Goal: Task Accomplishment & Management: Use online tool/utility

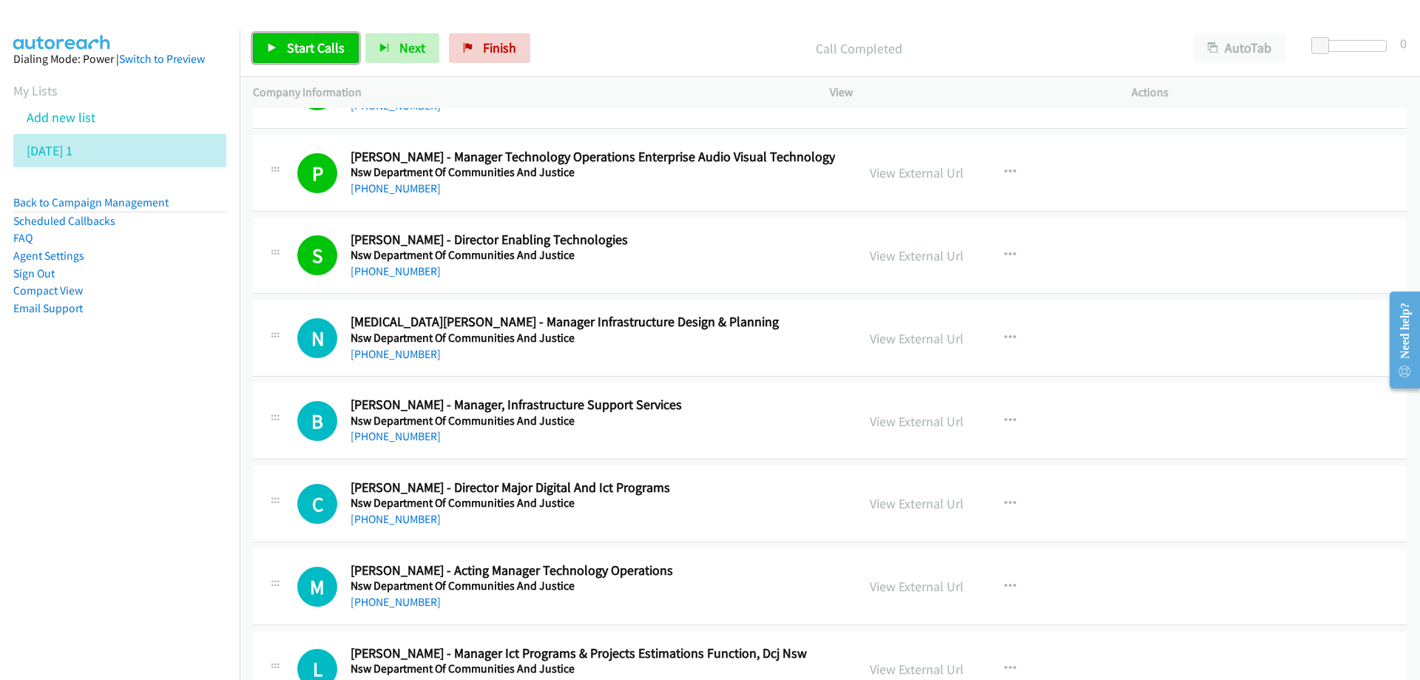
click at [311, 47] on span "Start Calls" at bounding box center [316, 47] width 58 height 17
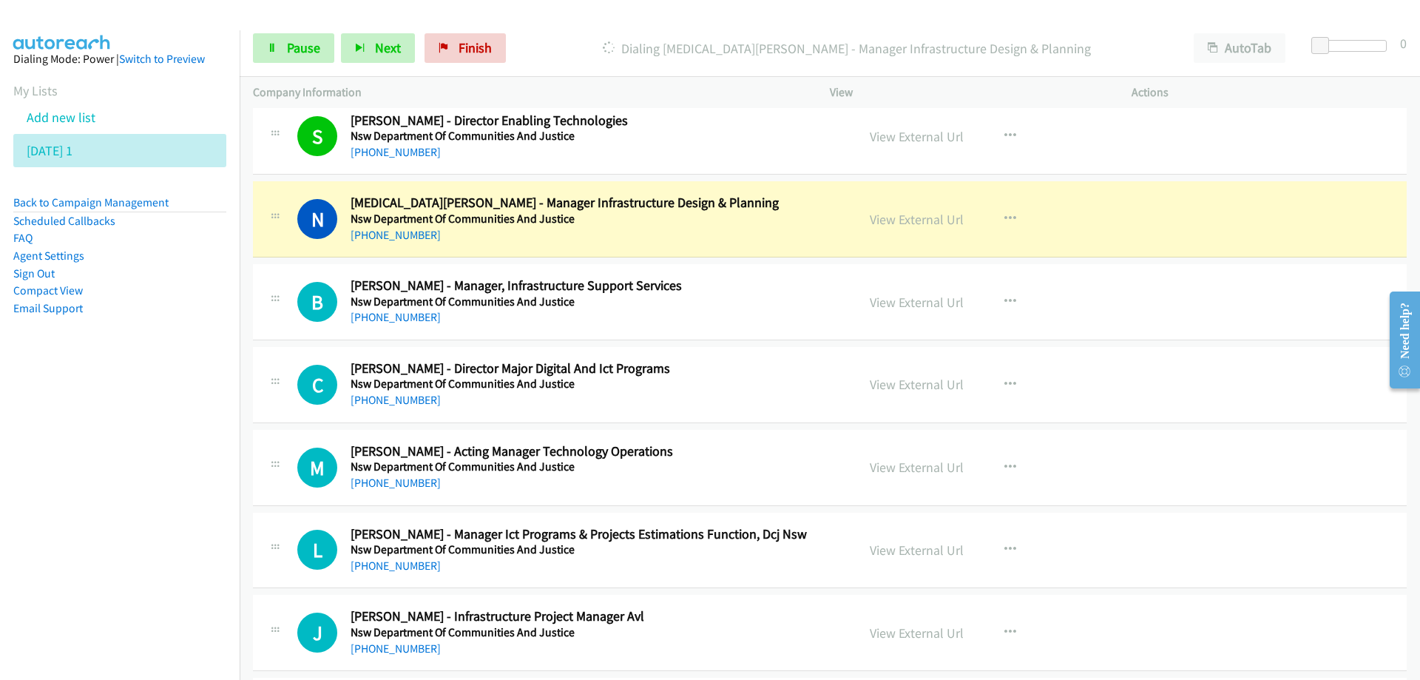
scroll to position [26559, 0]
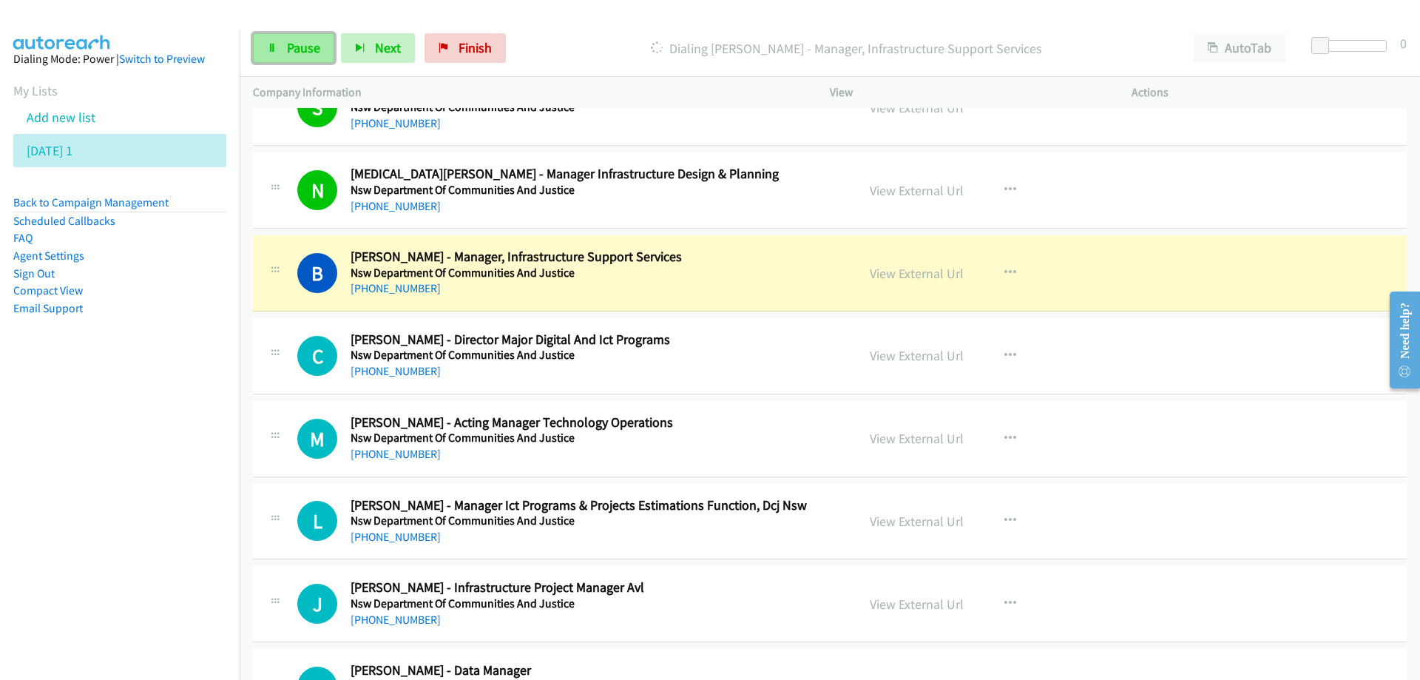
click at [297, 44] on span "Pause" at bounding box center [303, 47] width 33 height 17
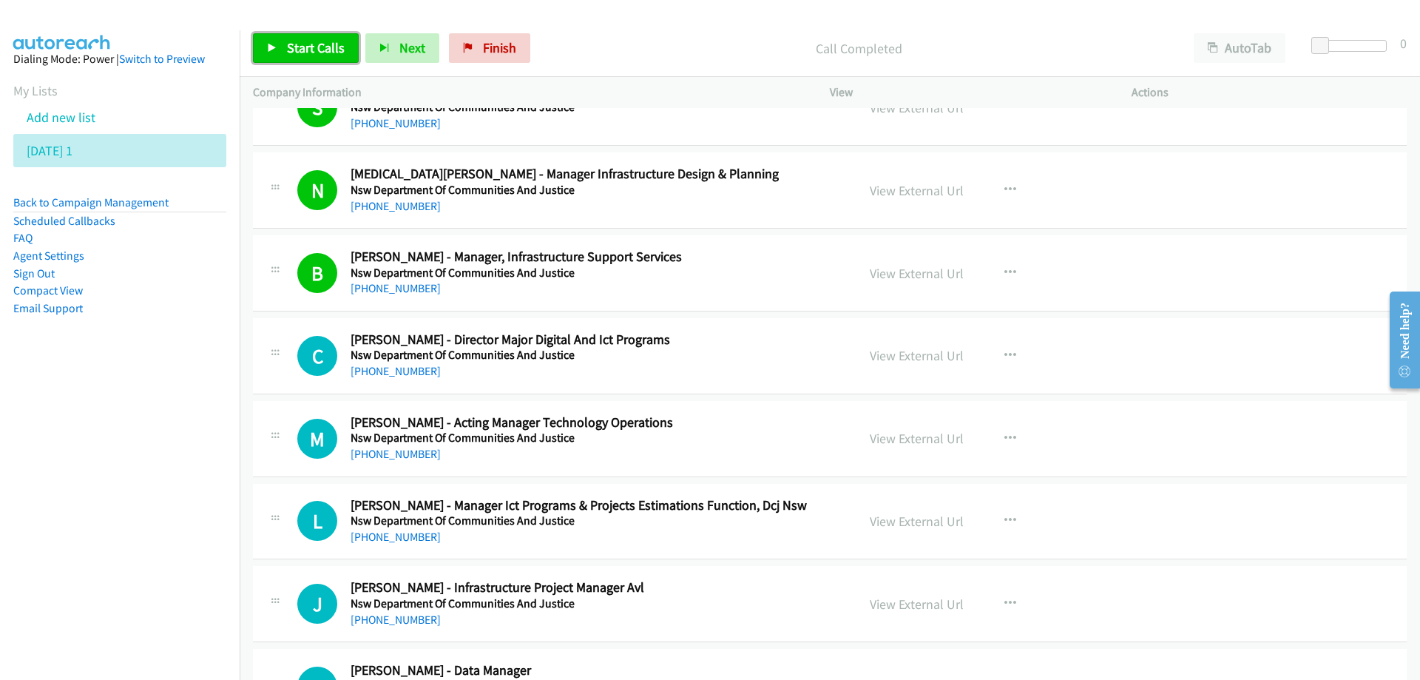
click at [308, 47] on span "Start Calls" at bounding box center [316, 47] width 58 height 17
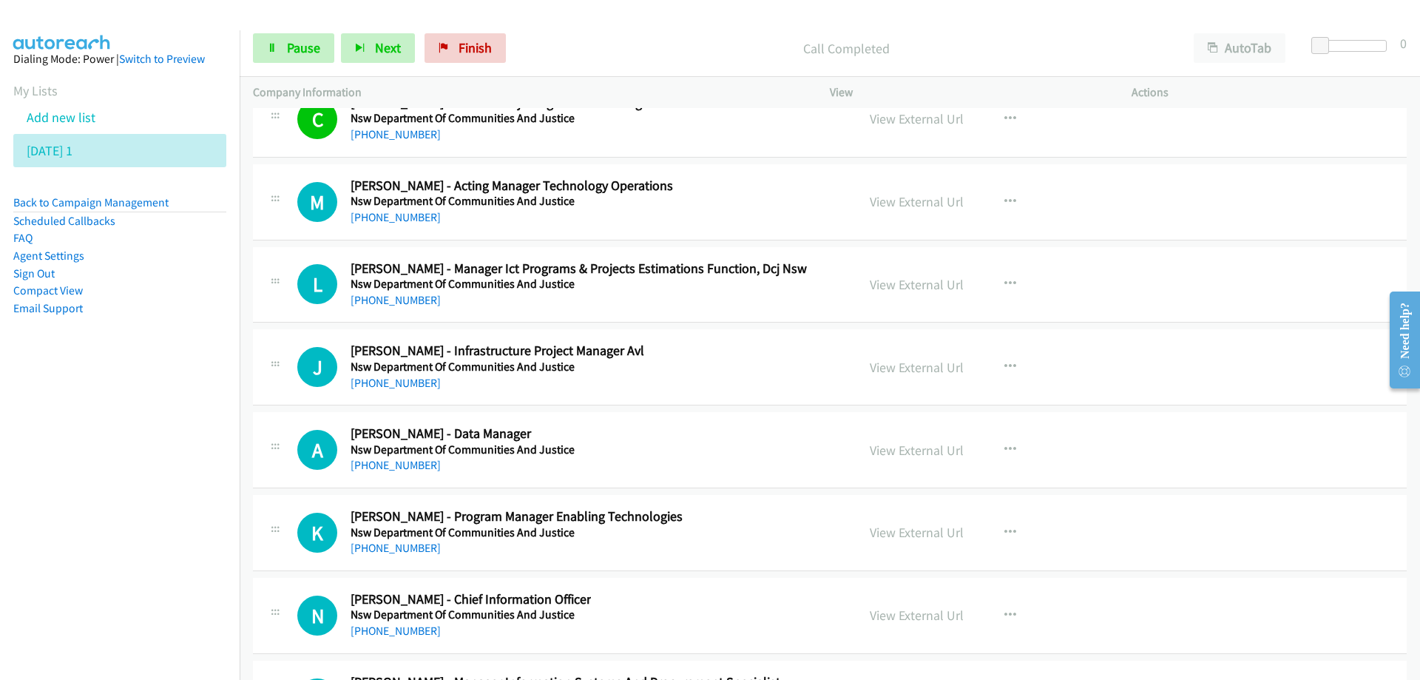
scroll to position [26854, 0]
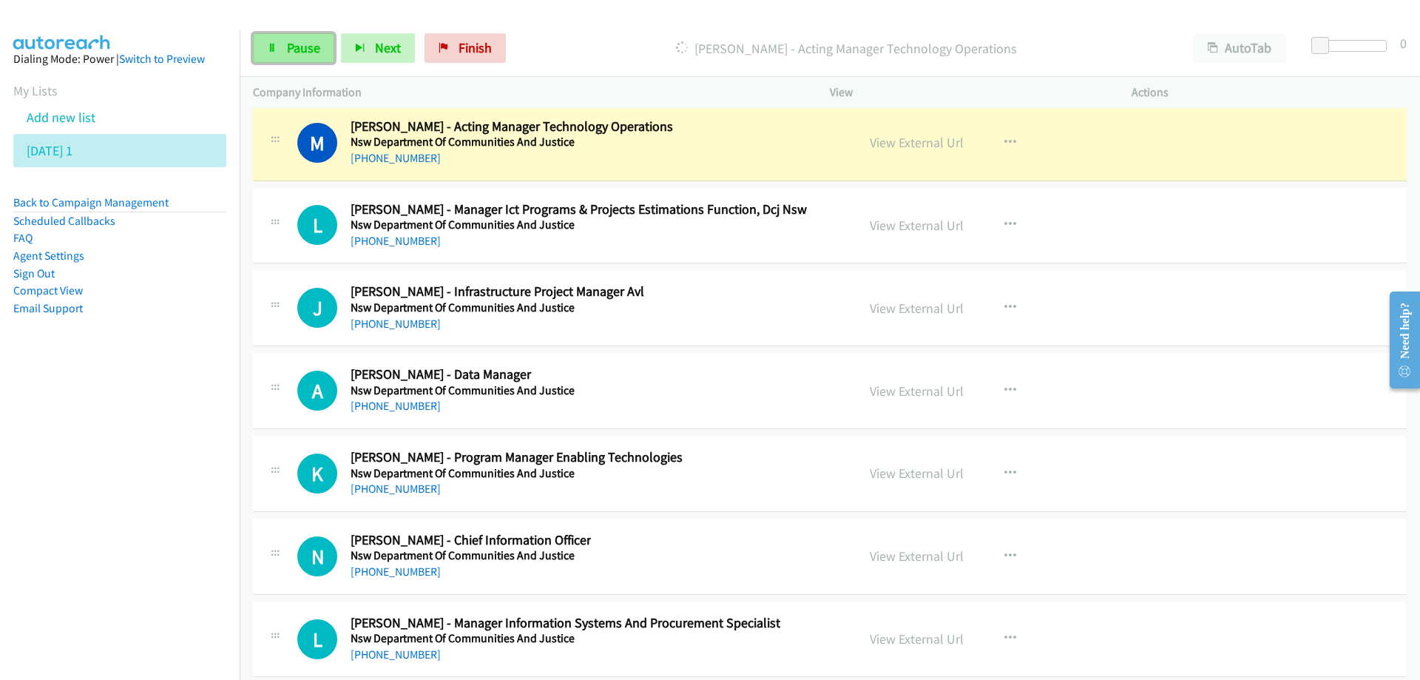
click at [289, 47] on span "Pause" at bounding box center [303, 47] width 33 height 17
click at [886, 141] on link "View External Url" at bounding box center [917, 142] width 94 height 17
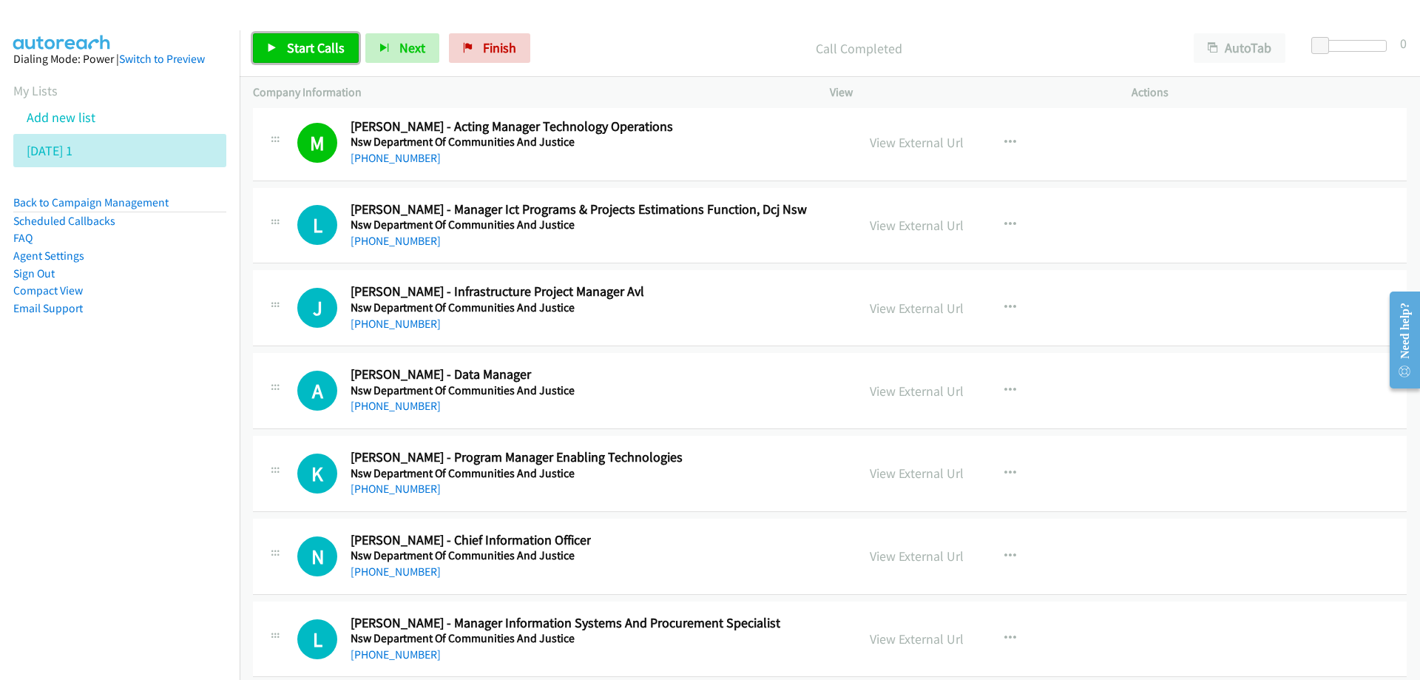
click at [320, 49] on span "Start Calls" at bounding box center [316, 47] width 58 height 17
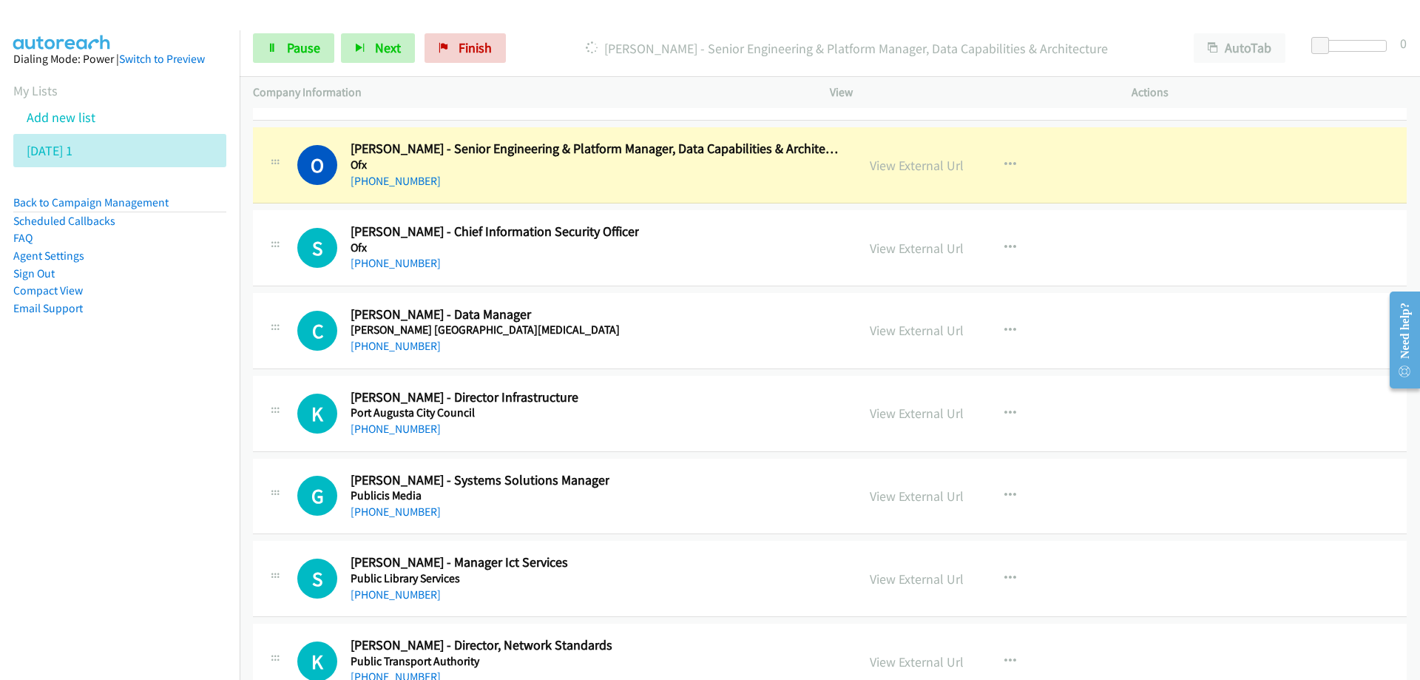
scroll to position [27890, 0]
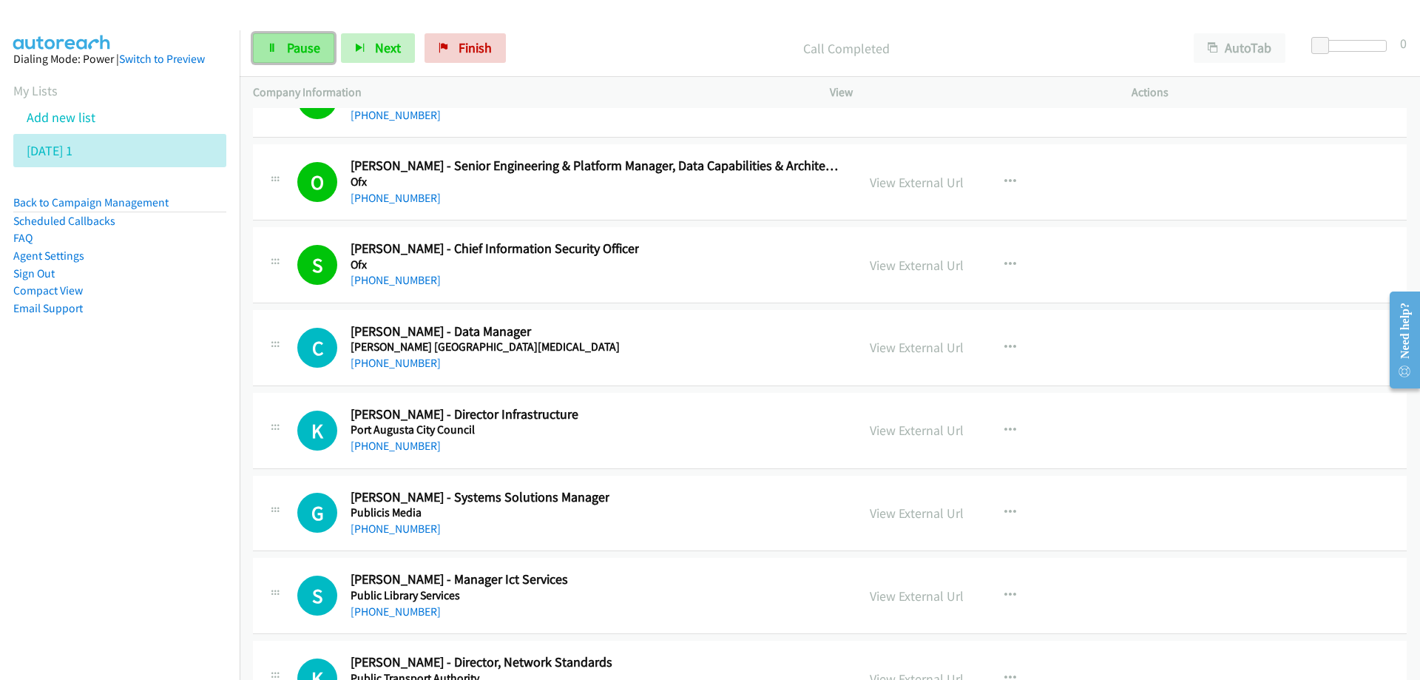
click at [303, 50] on span "Pause" at bounding box center [303, 47] width 33 height 17
click at [790, 414] on div "K Callback Scheduled [PERSON_NAME] - Director Infrastructure Port Augusta City …" at bounding box center [570, 430] width 546 height 49
click at [308, 49] on span "Start Calls" at bounding box center [316, 47] width 58 height 17
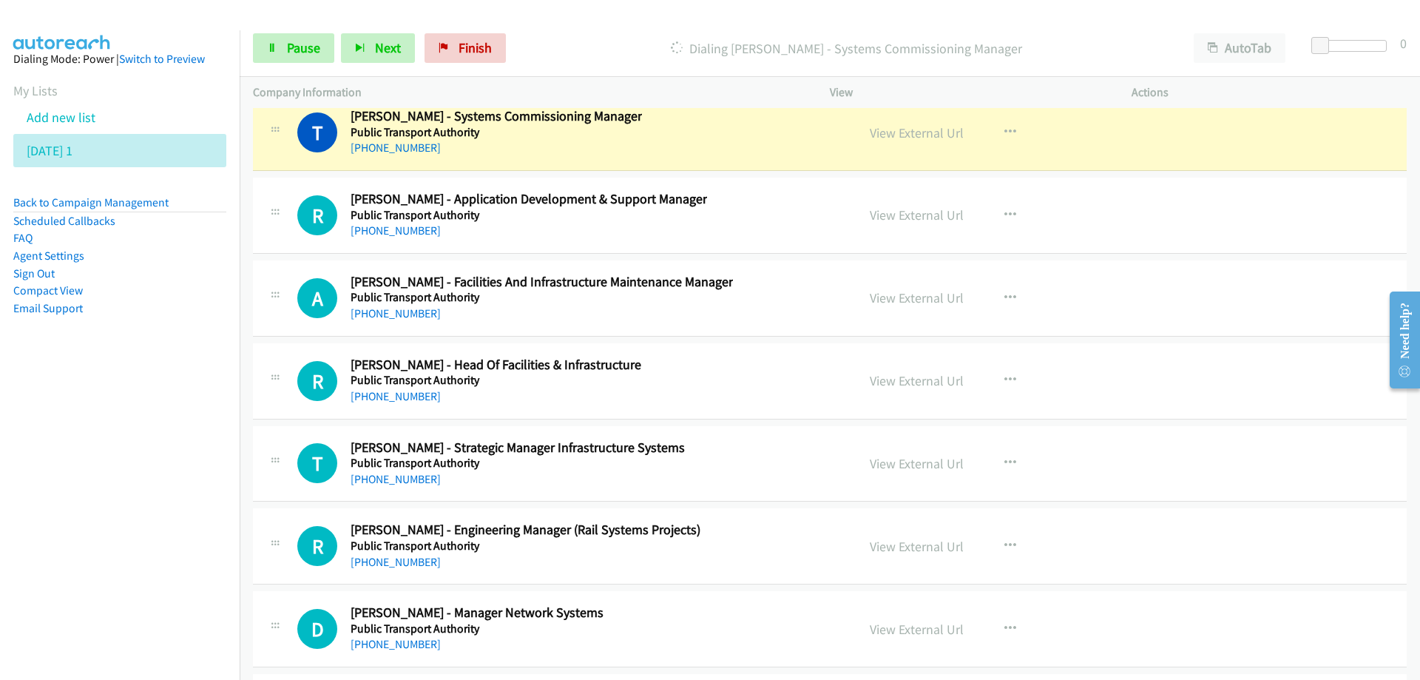
scroll to position [28852, 0]
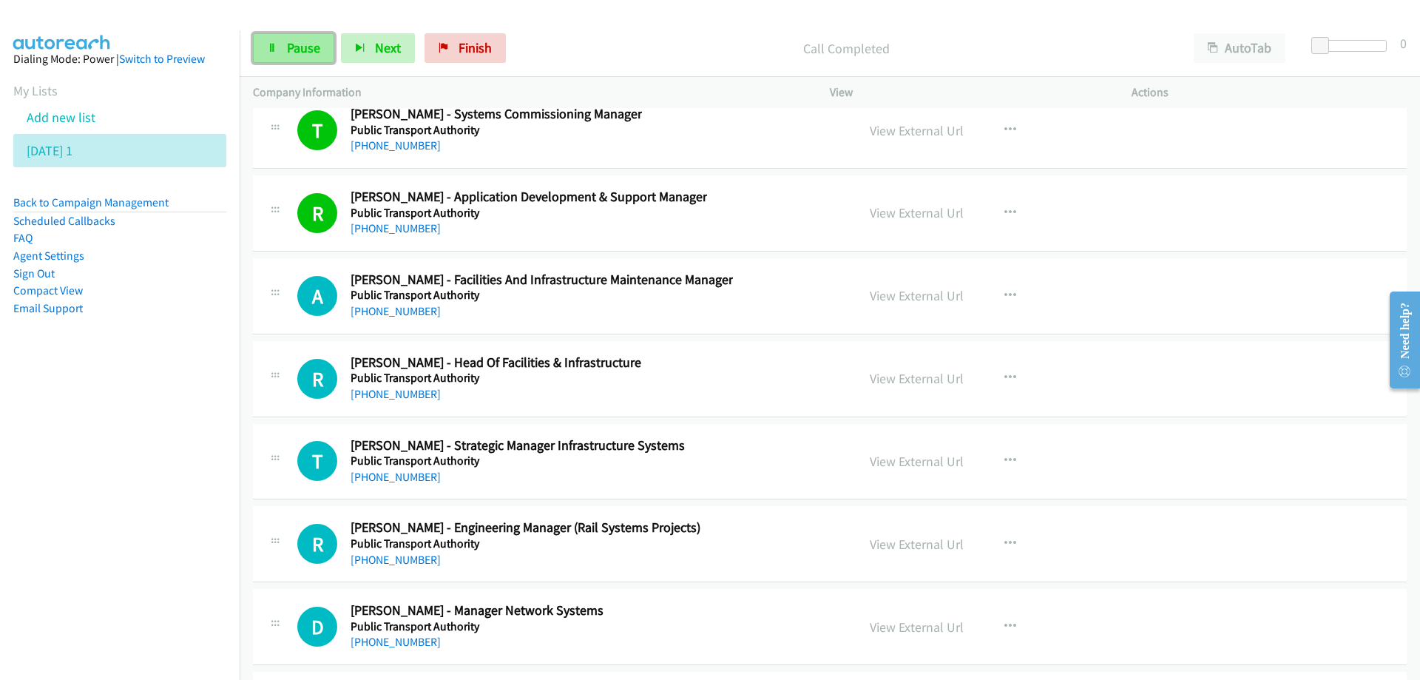
click at [279, 43] on link "Pause" at bounding box center [293, 48] width 81 height 30
drag, startPoint x: 81, startPoint y: 492, endPoint x: 90, endPoint y: 498, distance: 10.7
click at [90, 498] on nav "Dialing Mode: Power | Switch to Preview My Lists Add new list [DATE] 1 Back to …" at bounding box center [120, 370] width 240 height 680
click at [297, 44] on span "Start Calls" at bounding box center [316, 47] width 58 height 17
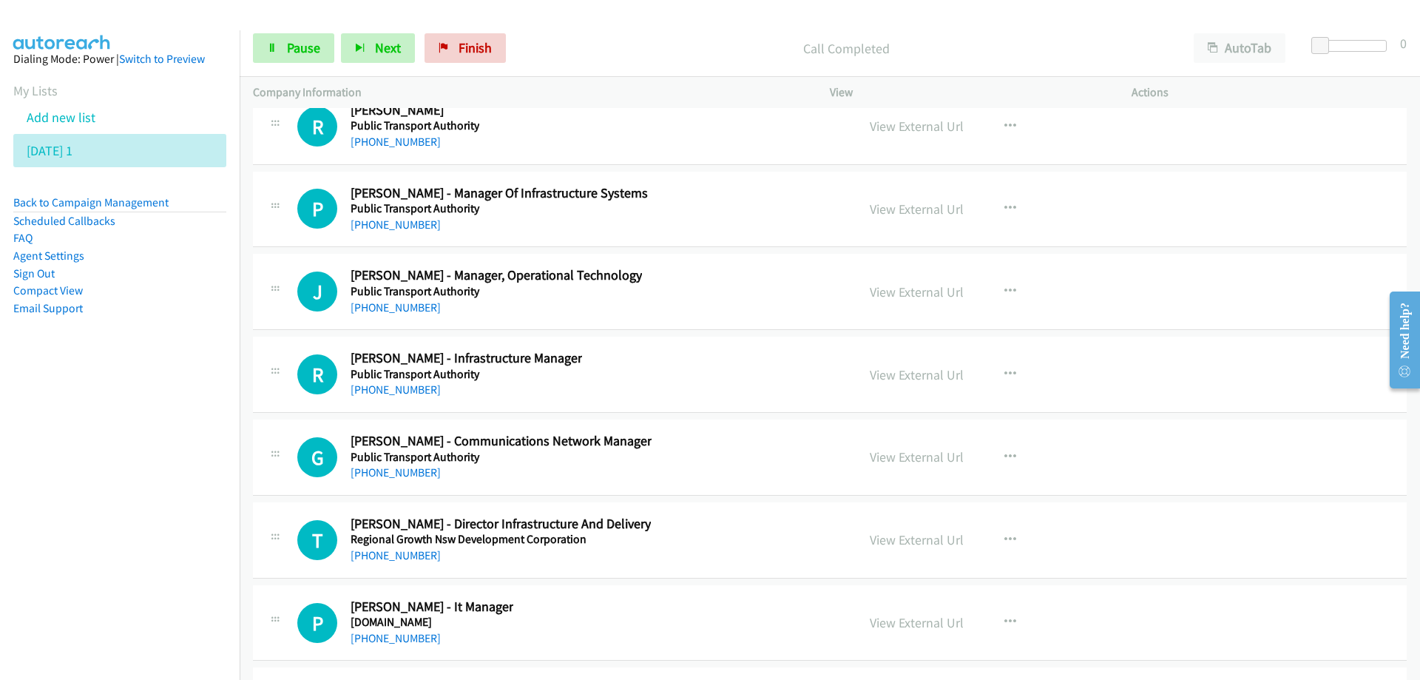
scroll to position [29444, 0]
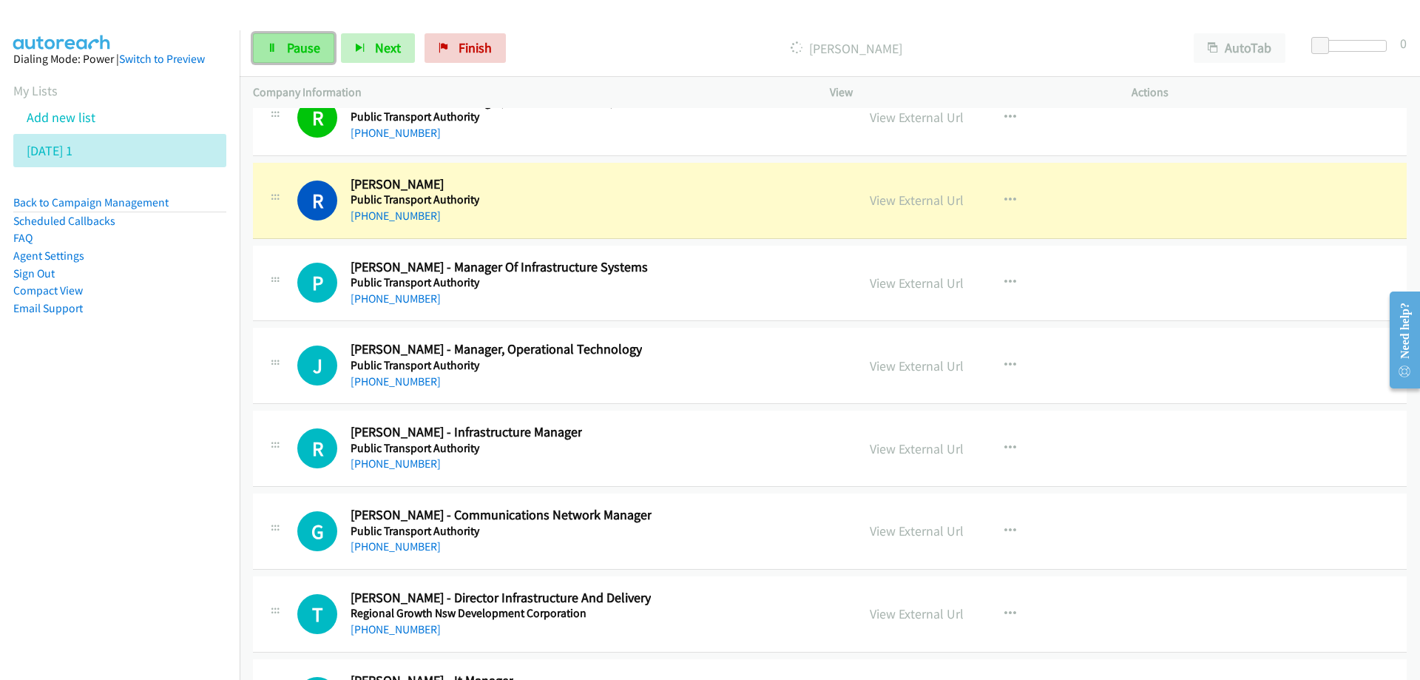
click at [310, 50] on span "Pause" at bounding box center [303, 47] width 33 height 17
click at [902, 202] on link "View External Url" at bounding box center [917, 200] width 94 height 17
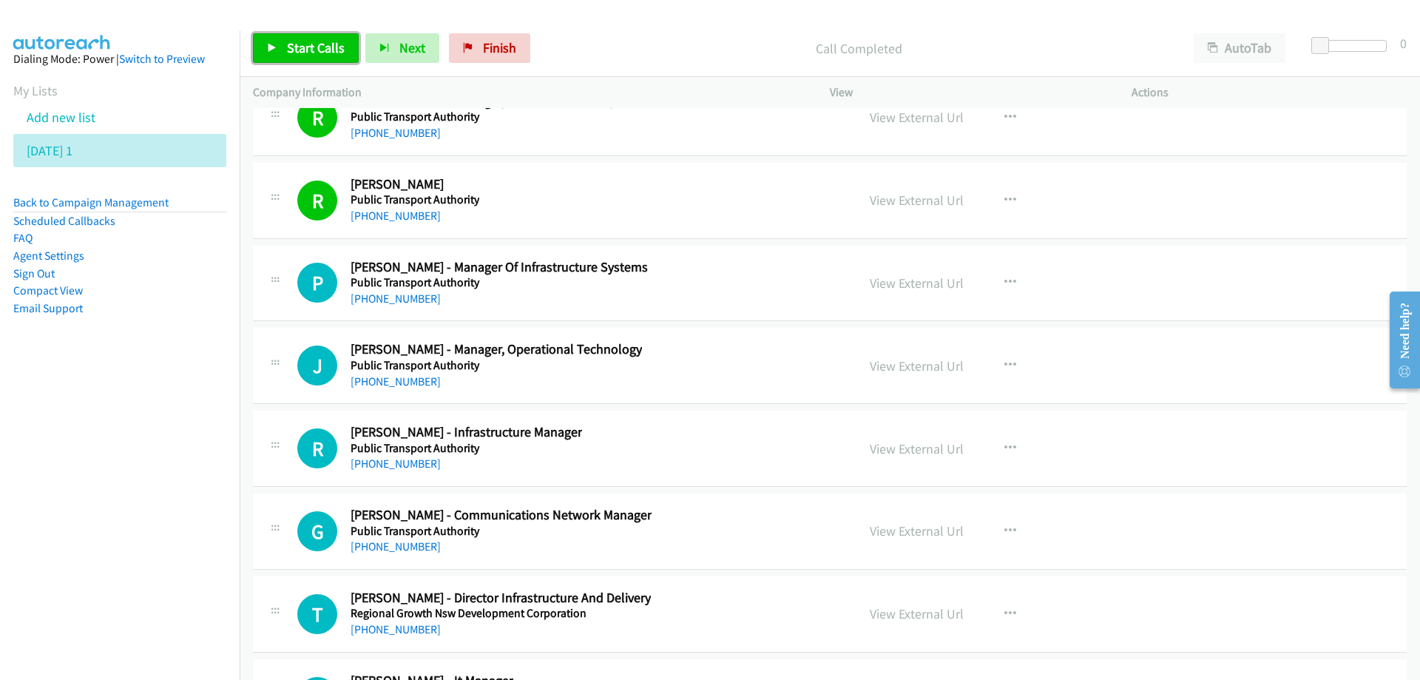
click at [316, 39] on span "Start Calls" at bounding box center [316, 47] width 58 height 17
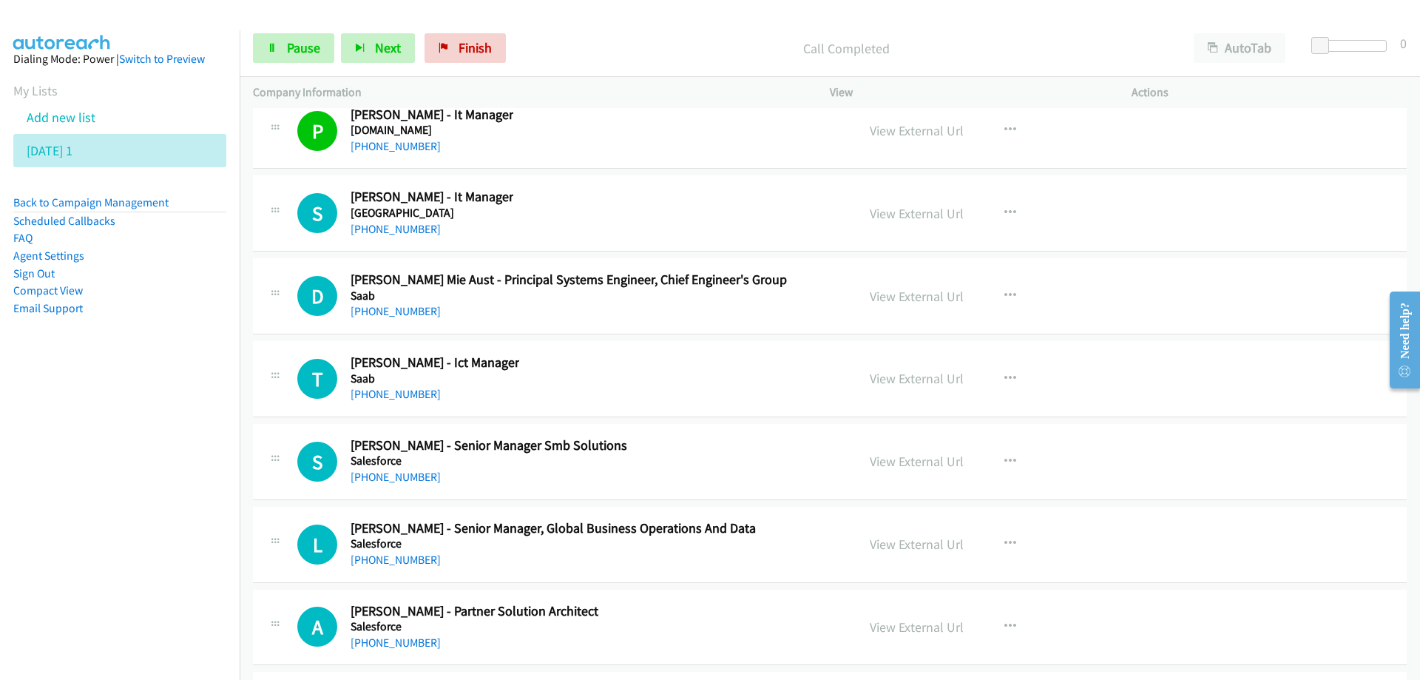
scroll to position [30036, 0]
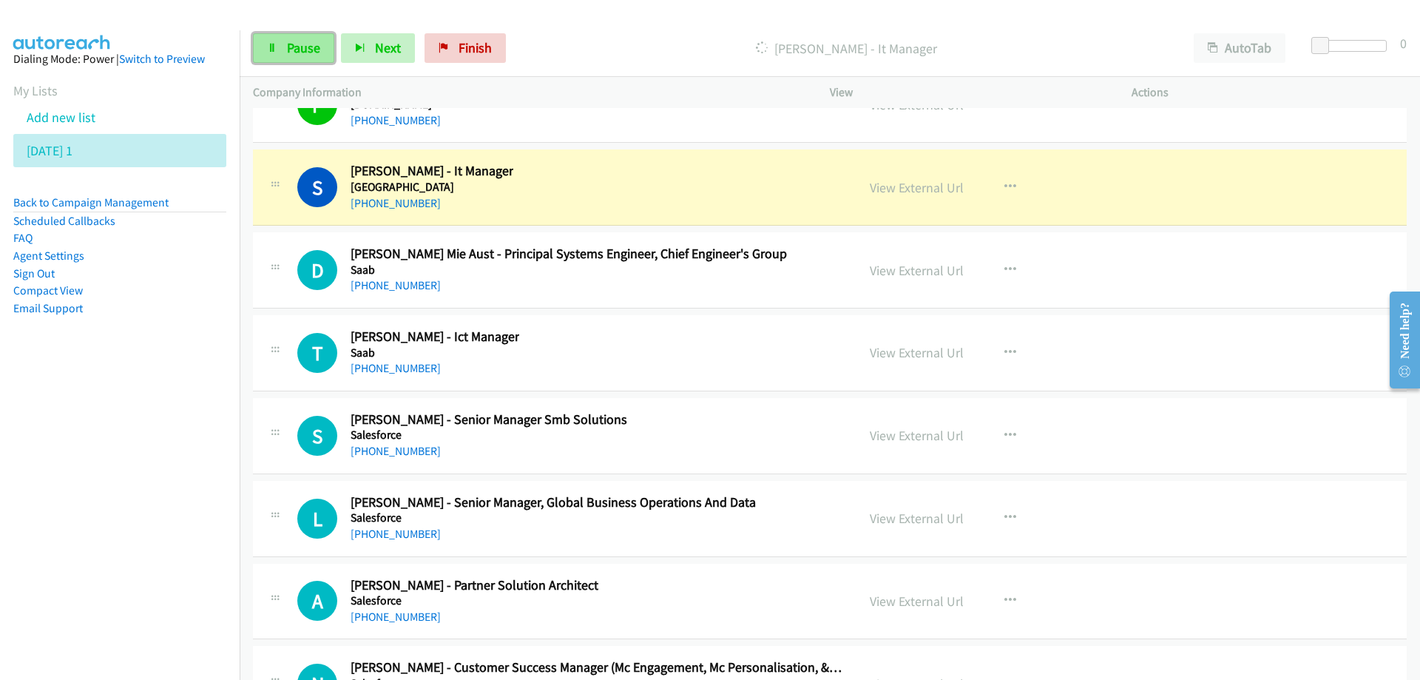
click at [302, 46] on span "Pause" at bounding box center [303, 47] width 33 height 17
click at [904, 191] on link "View External Url" at bounding box center [917, 187] width 94 height 17
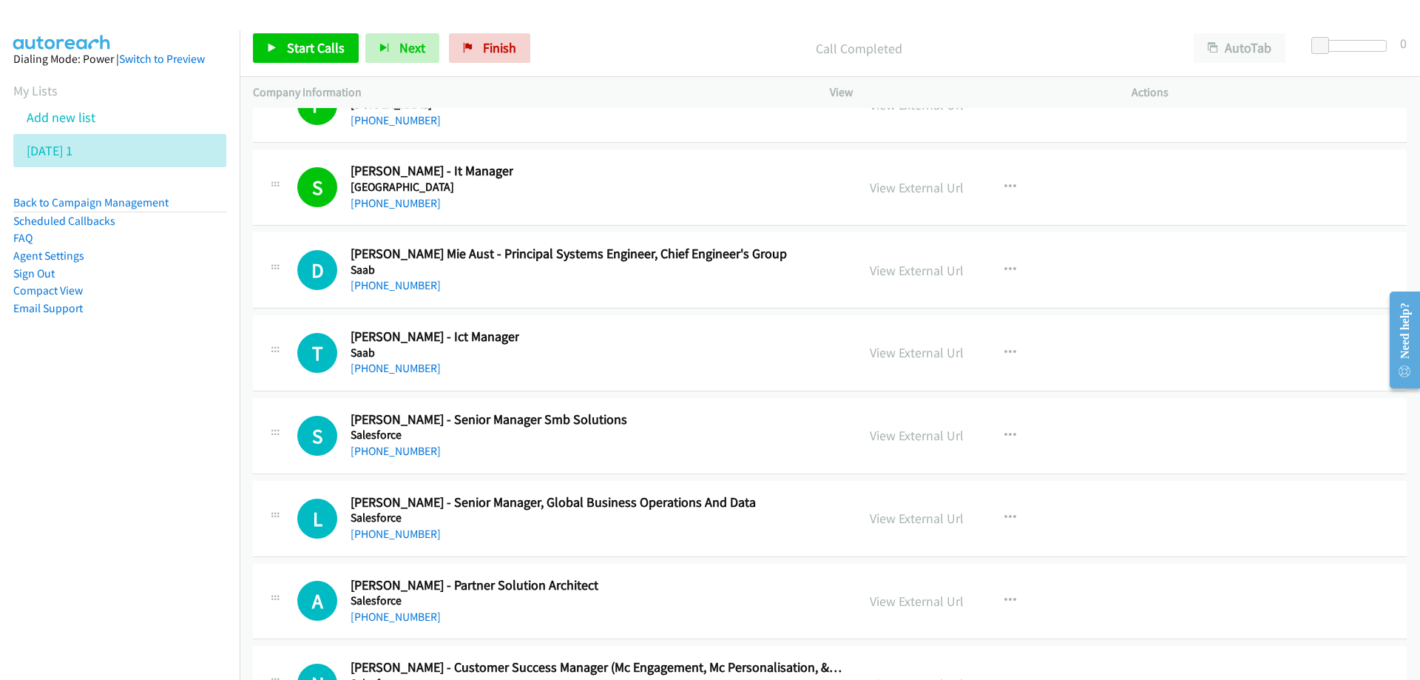
scroll to position [30110, 0]
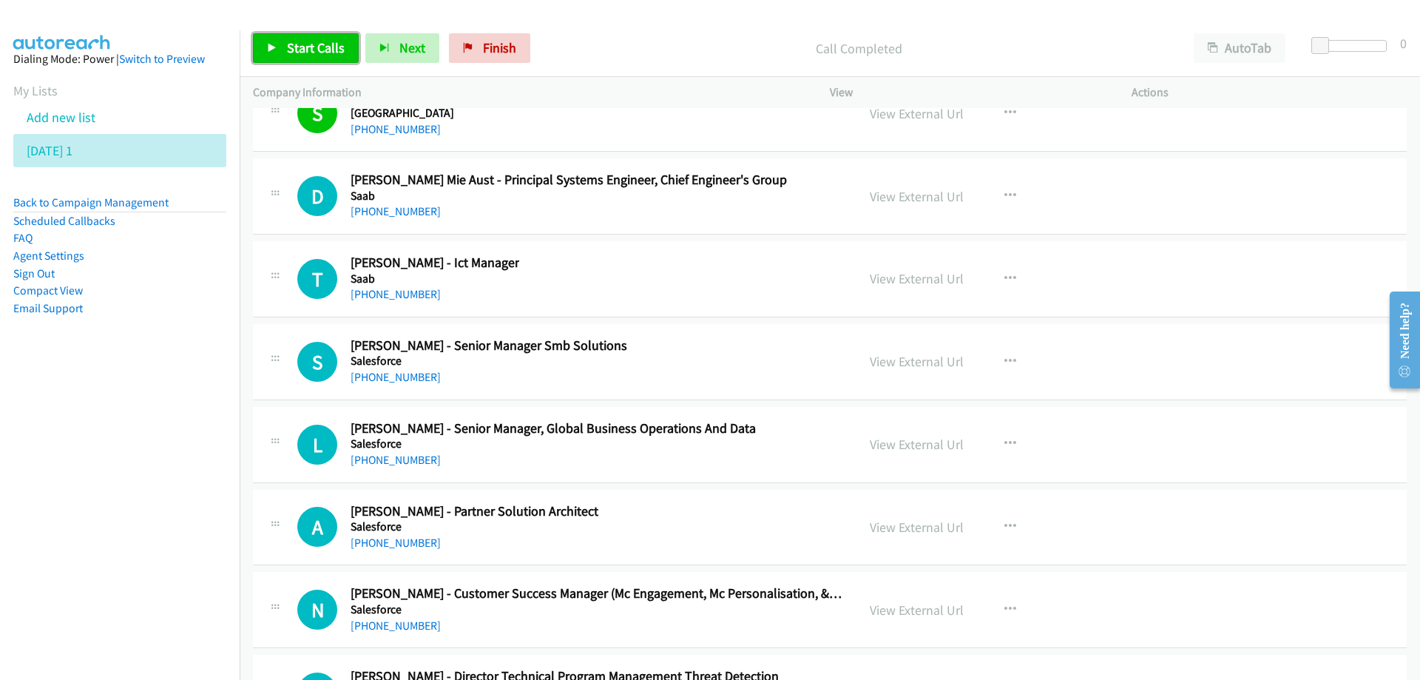
click at [311, 50] on span "Start Calls" at bounding box center [316, 47] width 58 height 17
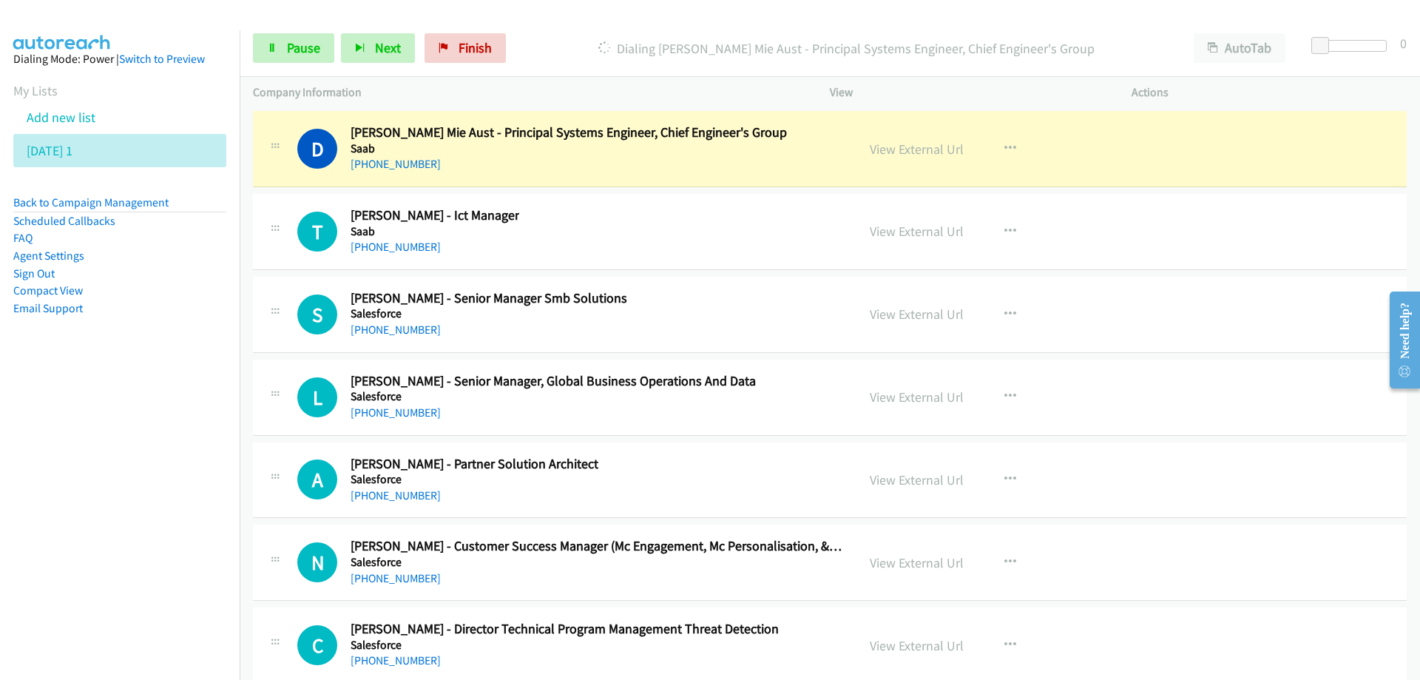
scroll to position [30183, 0]
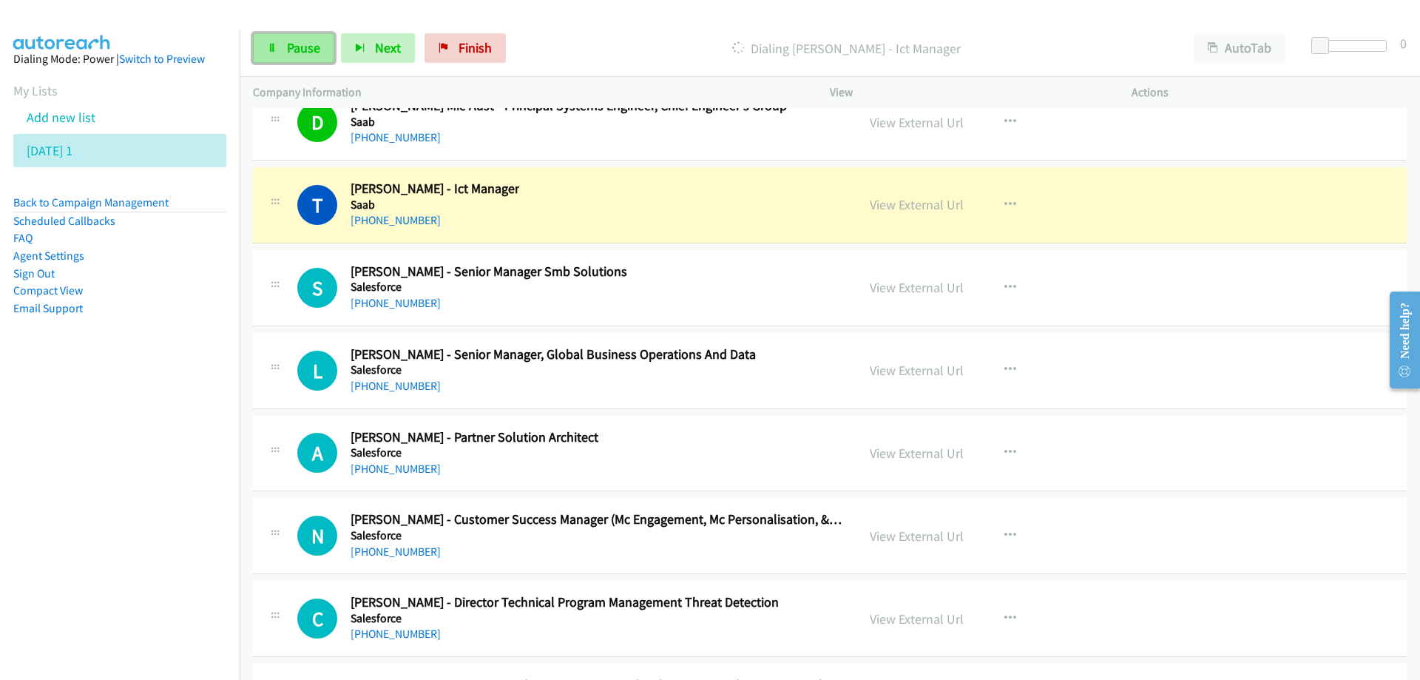
click at [292, 48] on span "Pause" at bounding box center [303, 47] width 33 height 17
click at [909, 209] on link "View External Url" at bounding box center [917, 204] width 94 height 17
click at [644, 198] on div "T Callback Scheduled [PERSON_NAME] - Ict Manager [PERSON_NAME] [GEOGRAPHIC_DATA…" at bounding box center [570, 205] width 546 height 49
click at [893, 206] on link "View External Url" at bounding box center [917, 204] width 94 height 17
click at [415, 48] on span "Next" at bounding box center [412, 47] width 26 height 17
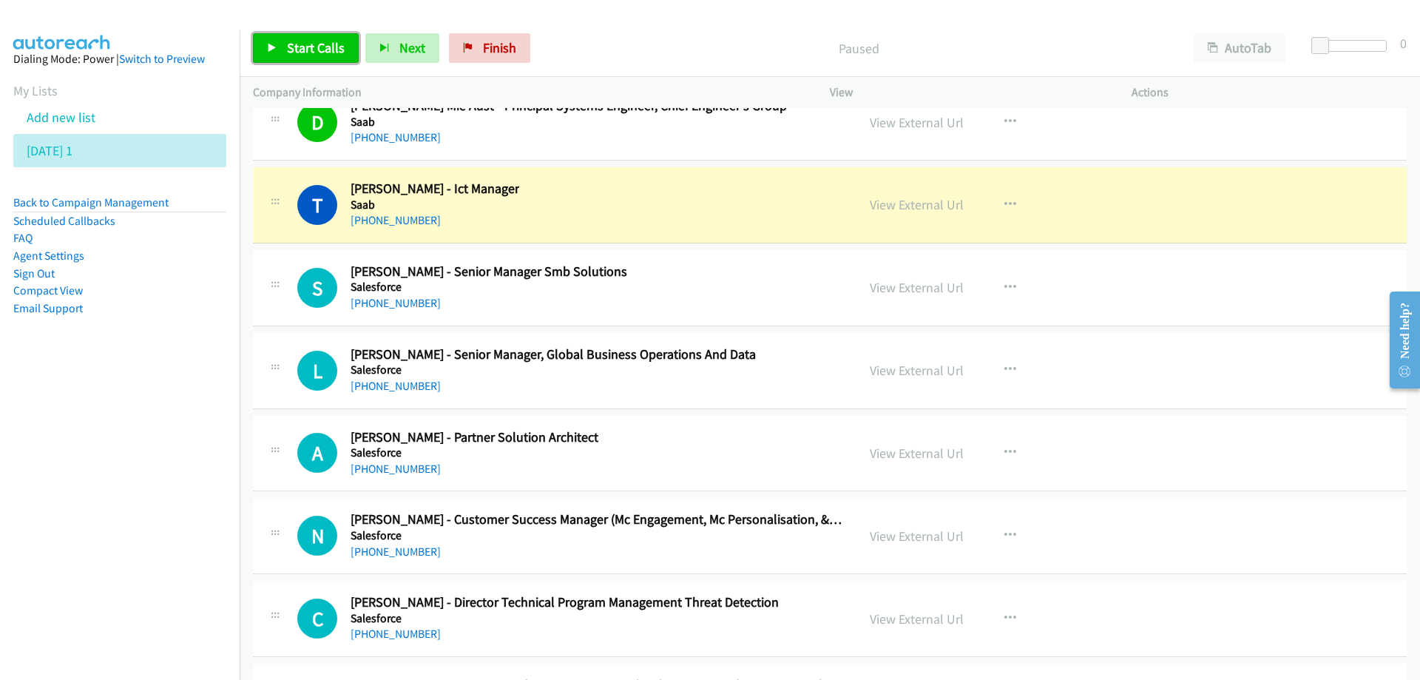
click at [311, 51] on span "Start Calls" at bounding box center [316, 47] width 58 height 17
click at [310, 50] on span "Pause" at bounding box center [303, 47] width 33 height 17
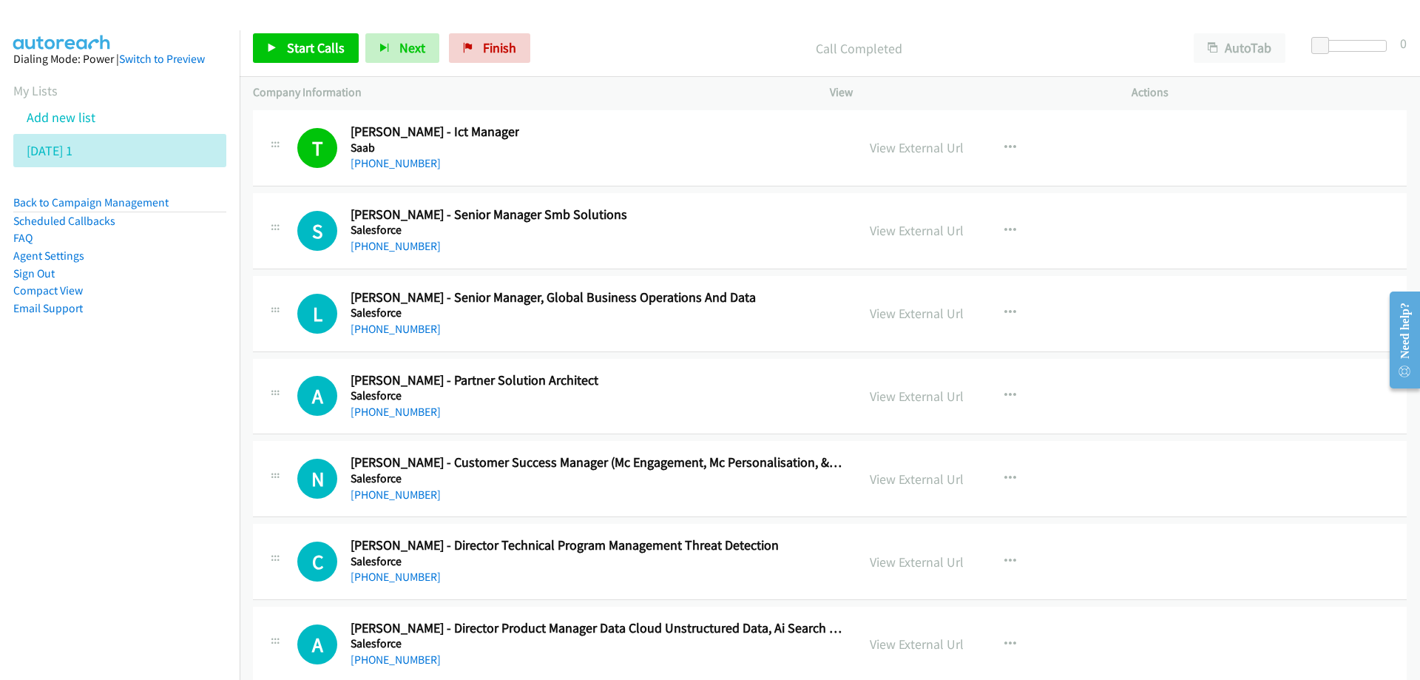
scroll to position [30257, 0]
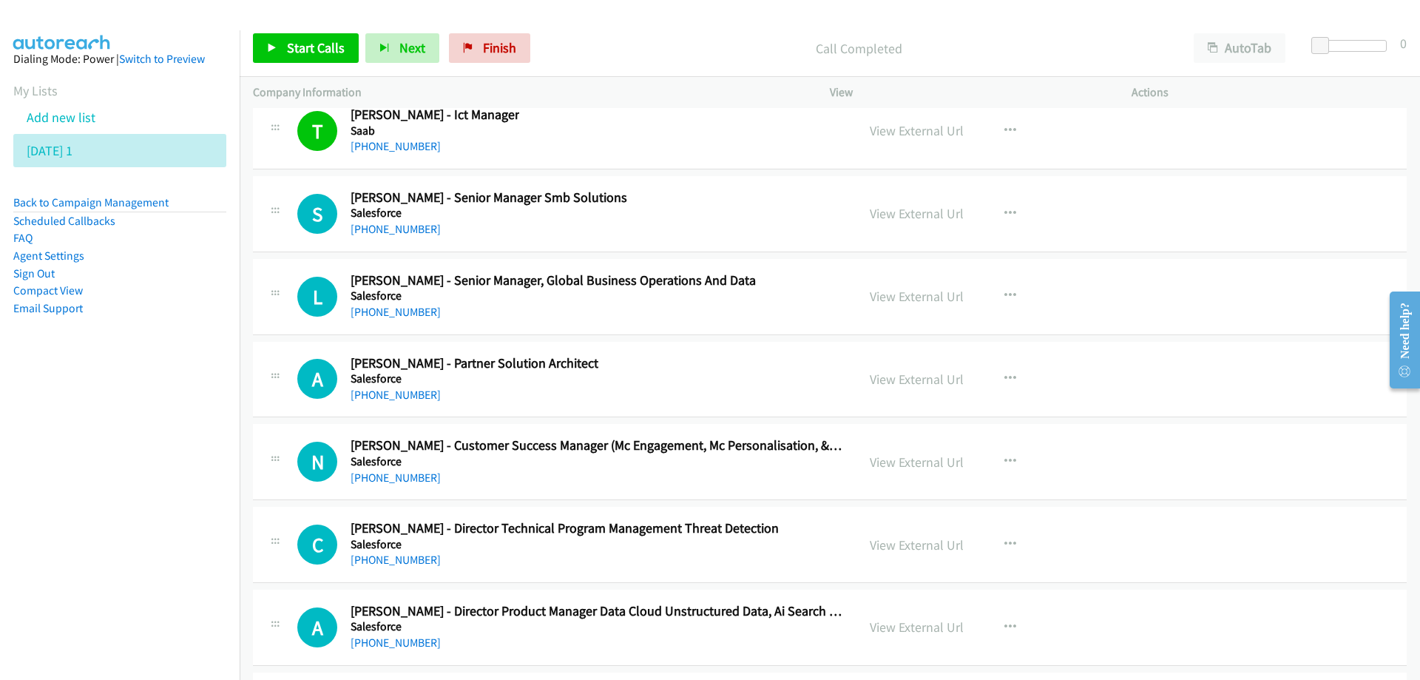
click at [668, 243] on div "S Callback Scheduled [PERSON_NAME] - Senior Manager Smb Solutions Salesforce [G…" at bounding box center [830, 214] width 1154 height 76
